Goal: Navigation & Orientation: Find specific page/section

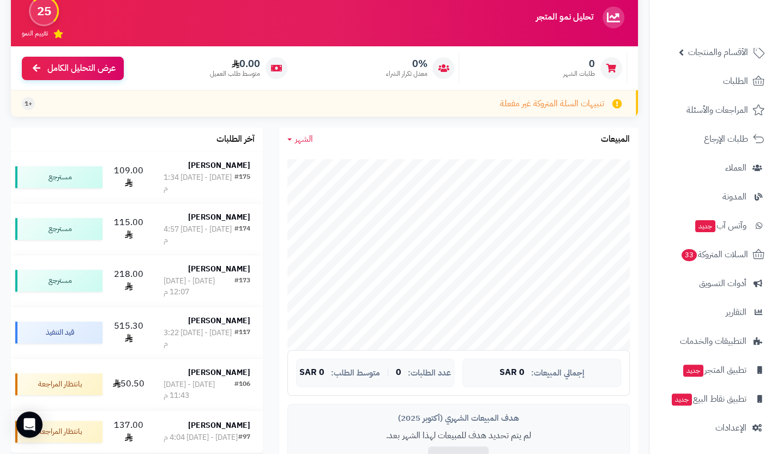
scroll to position [100, 0]
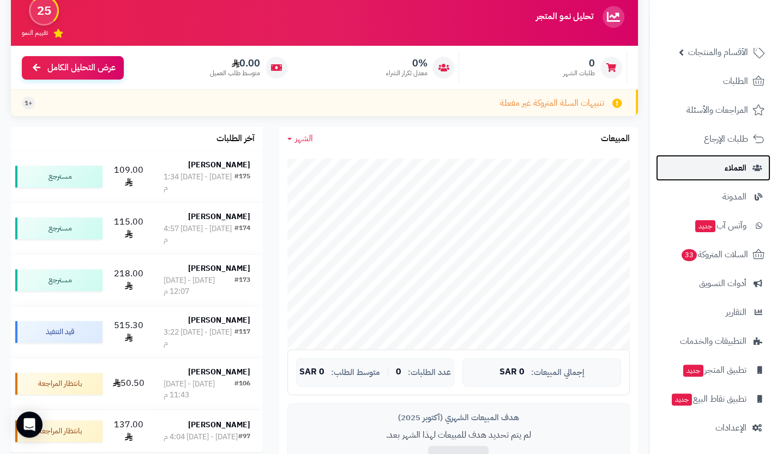
click at [746, 158] on link "العملاء" at bounding box center [713, 168] width 114 height 26
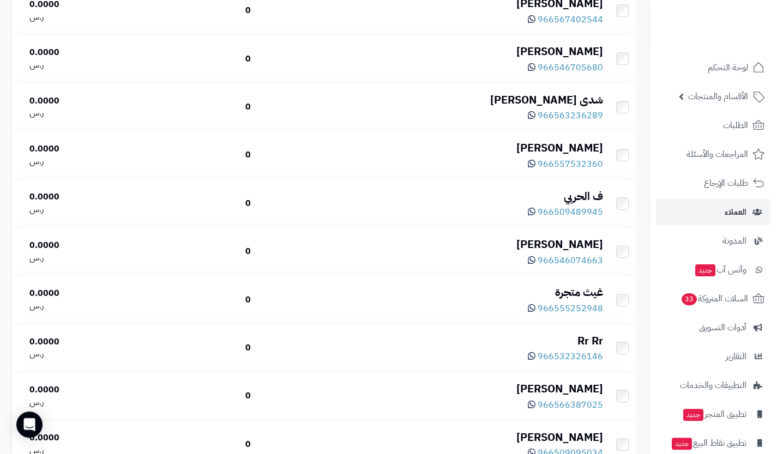
scroll to position [481, 0]
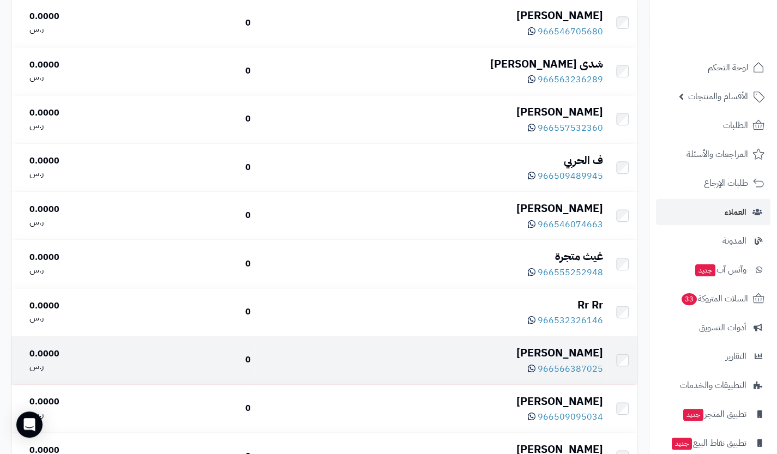
click at [581, 362] on div "966566387025" at bounding box center [430, 368] width 343 height 15
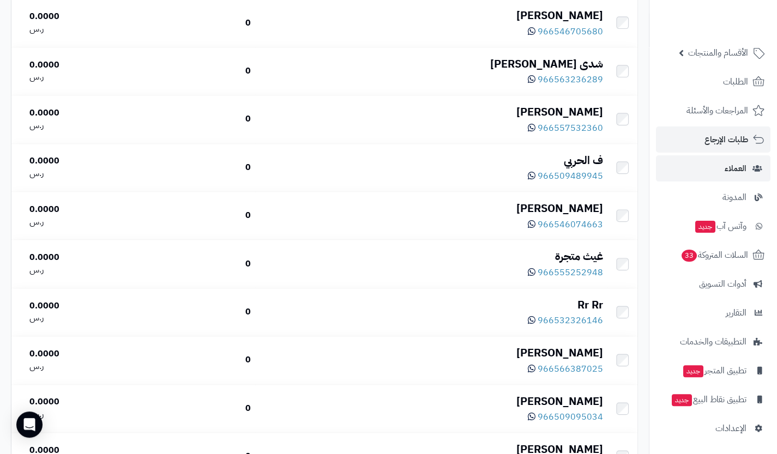
scroll to position [0, 0]
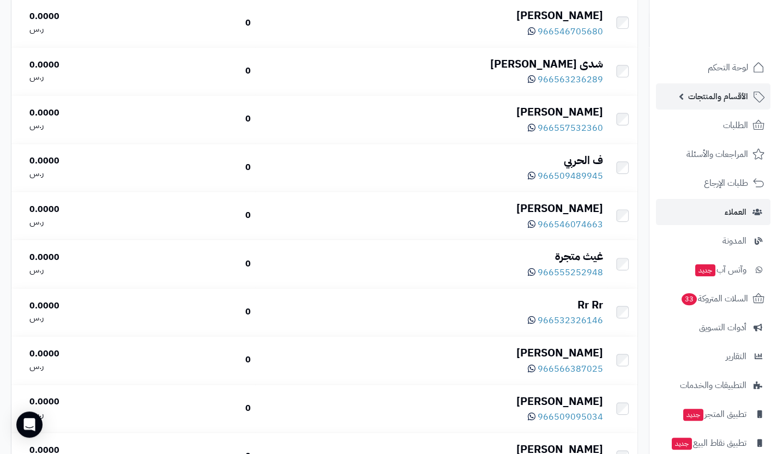
click at [731, 99] on span "الأقسام والمنتجات" at bounding box center [718, 96] width 60 height 15
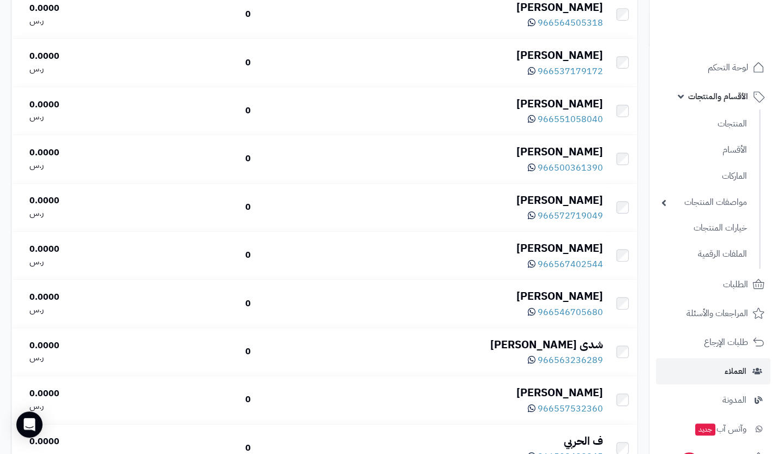
scroll to position [191, 0]
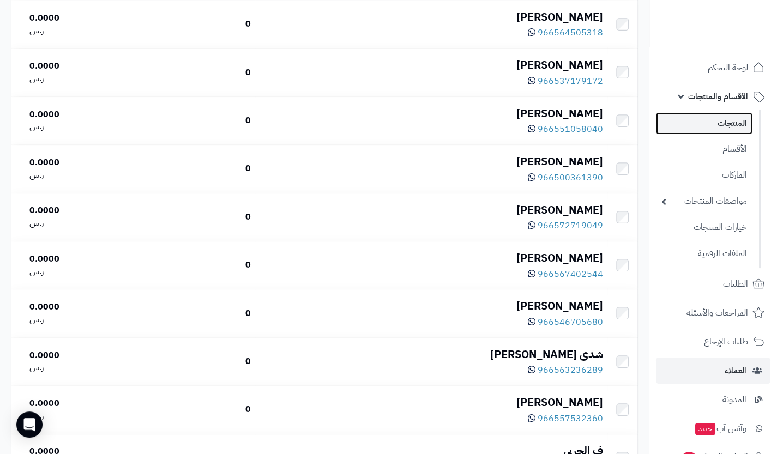
click at [729, 120] on link "المنتجات" at bounding box center [704, 123] width 96 height 22
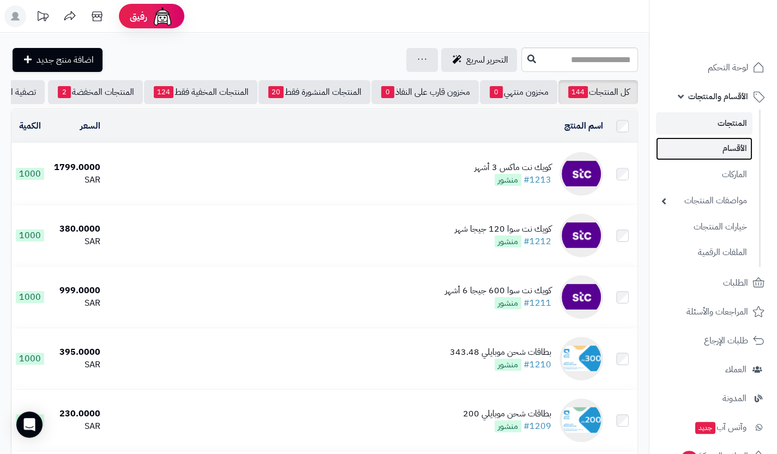
click at [743, 152] on link "الأقسام" at bounding box center [704, 148] width 96 height 22
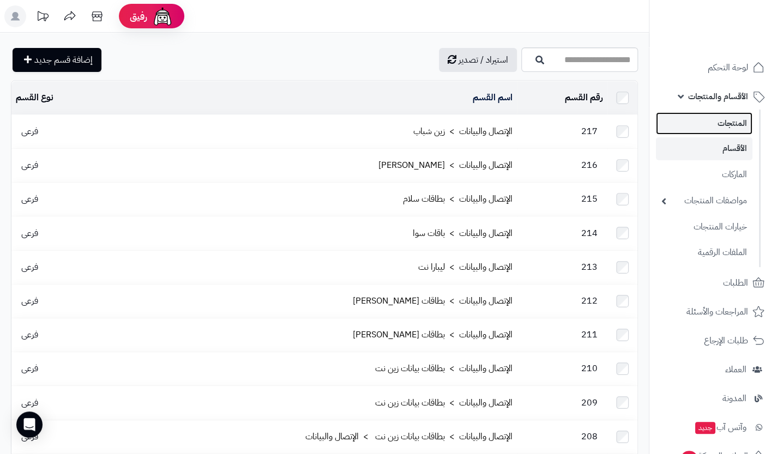
click at [745, 132] on link "المنتجات" at bounding box center [704, 123] width 96 height 22
